Goal: Transaction & Acquisition: Purchase product/service

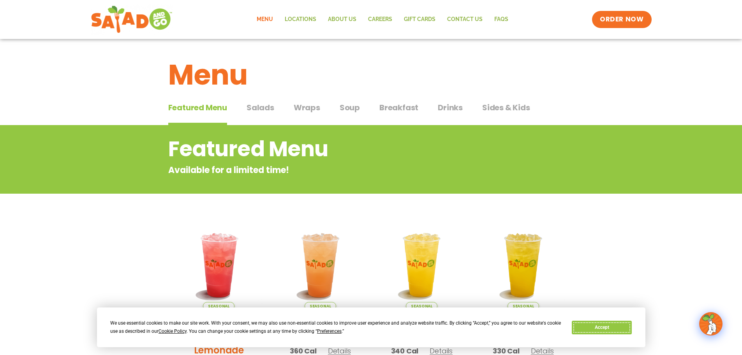
click at [612, 328] on button "Accept" at bounding box center [602, 328] width 60 height 14
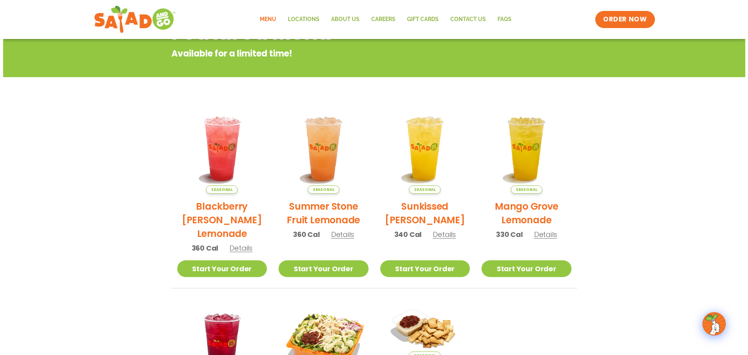
scroll to position [117, 0]
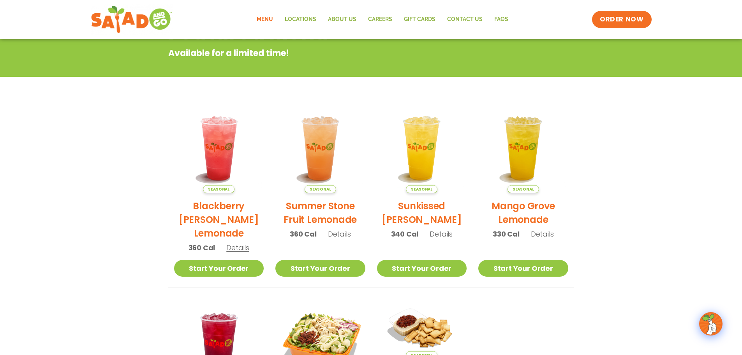
click at [446, 238] on span "Details" at bounding box center [441, 234] width 23 height 10
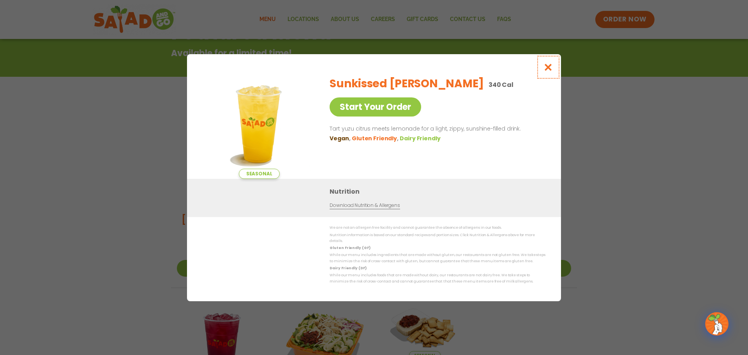
click at [550, 69] on icon "Close modal" at bounding box center [548, 67] width 10 height 8
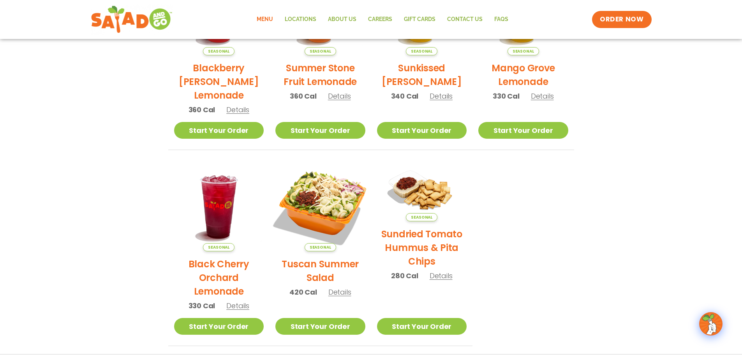
scroll to position [164, 0]
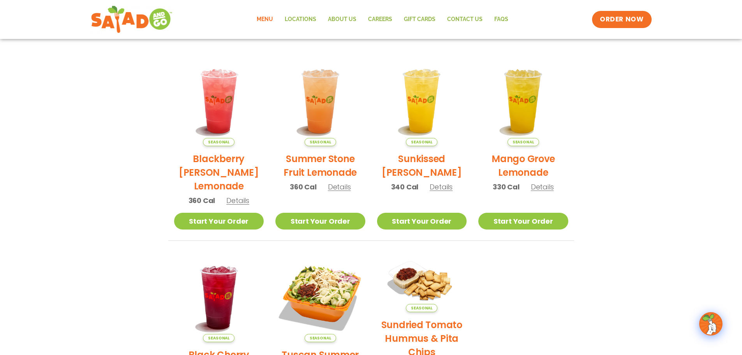
click at [537, 185] on span "Details" at bounding box center [542, 187] width 23 height 10
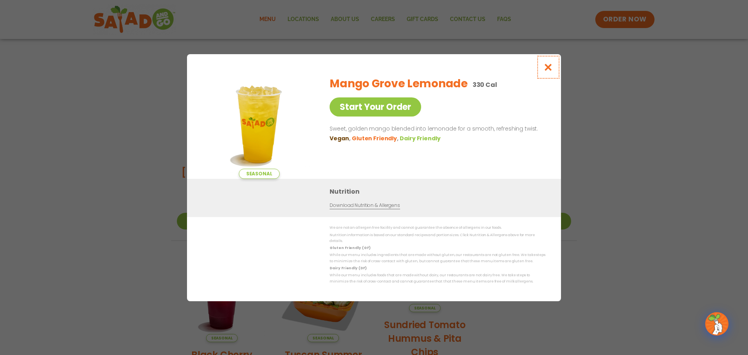
click at [549, 69] on icon "Close modal" at bounding box center [548, 67] width 10 height 8
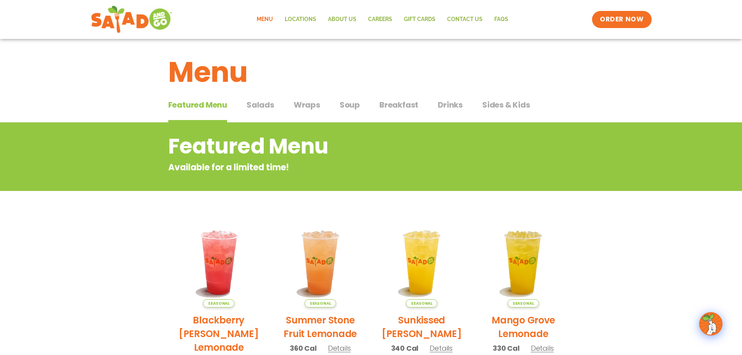
scroll to position [0, 0]
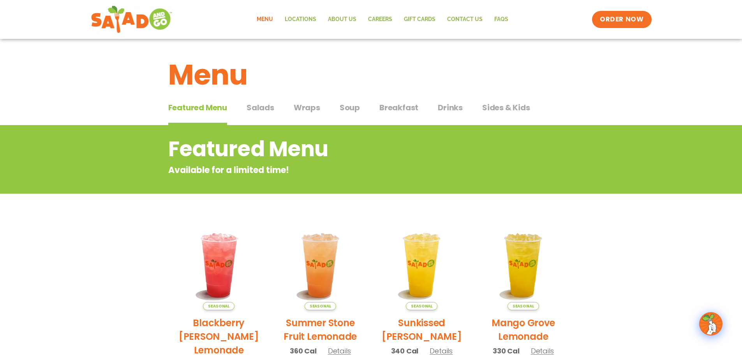
click at [261, 107] on span "Salads" at bounding box center [261, 108] width 28 height 12
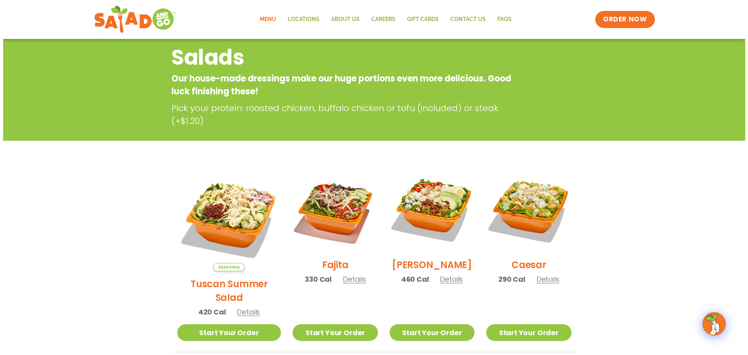
scroll to position [78, 0]
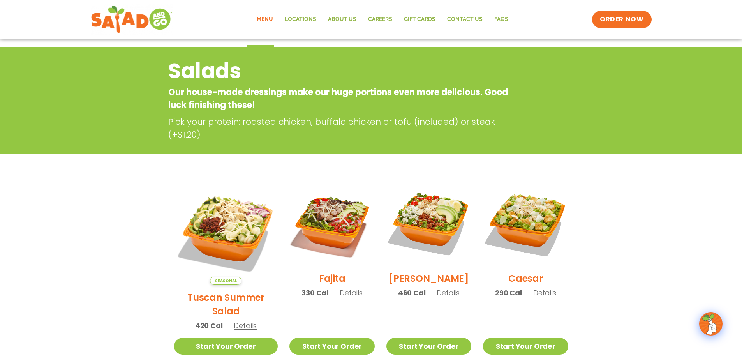
click at [238, 274] on div "Seasonal Tuscan Summer Salad 420 Cal Details" at bounding box center [226, 259] width 104 height 157
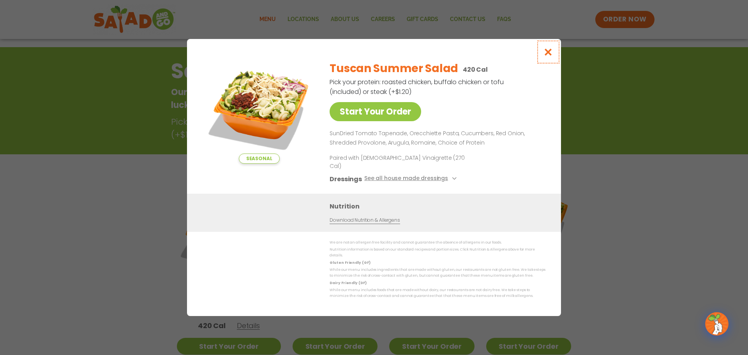
click at [551, 56] on icon "Close modal" at bounding box center [548, 52] width 10 height 8
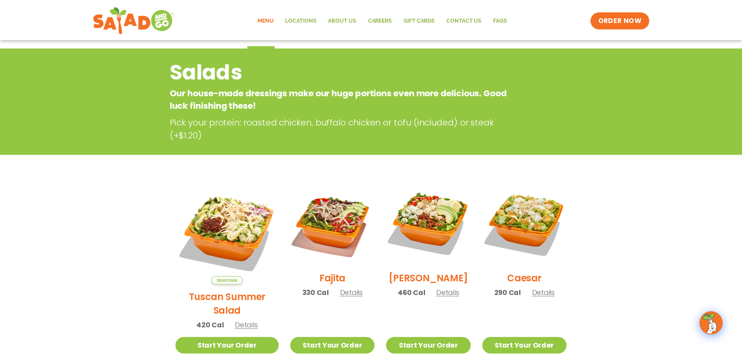
scroll to position [125, 0]
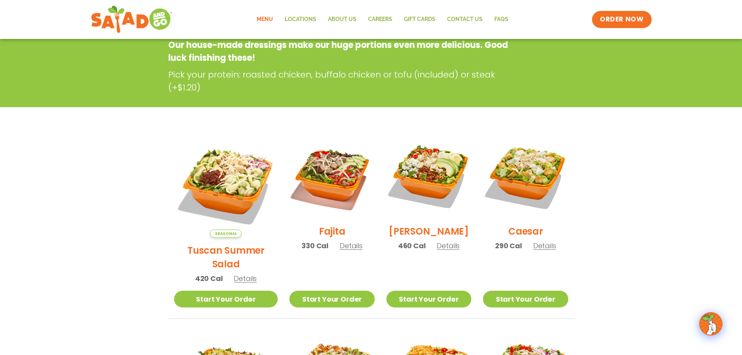
click at [240, 273] on span "Details" at bounding box center [245, 278] width 23 height 10
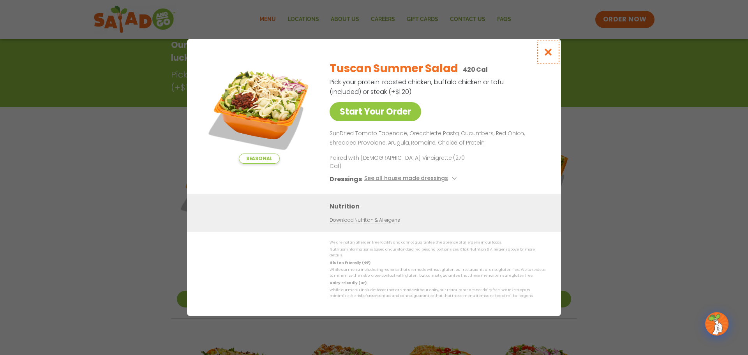
click at [550, 56] on icon "Close modal" at bounding box center [548, 52] width 10 height 8
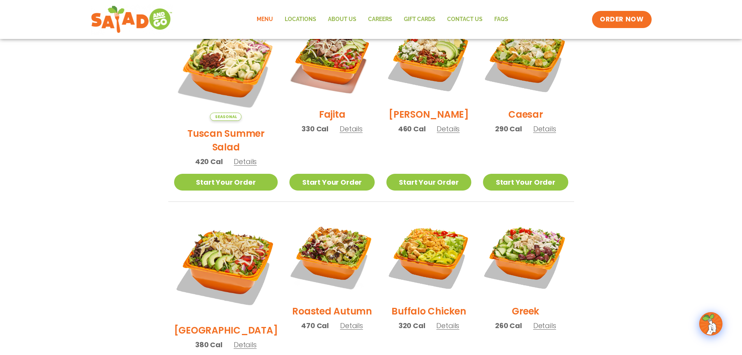
scroll to position [164, 0]
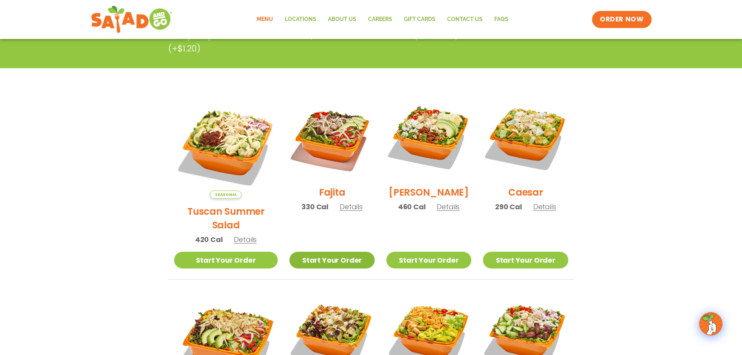
click at [328, 252] on link "Start Your Order" at bounding box center [331, 260] width 85 height 17
